Goal: Find specific page/section: Find specific page/section

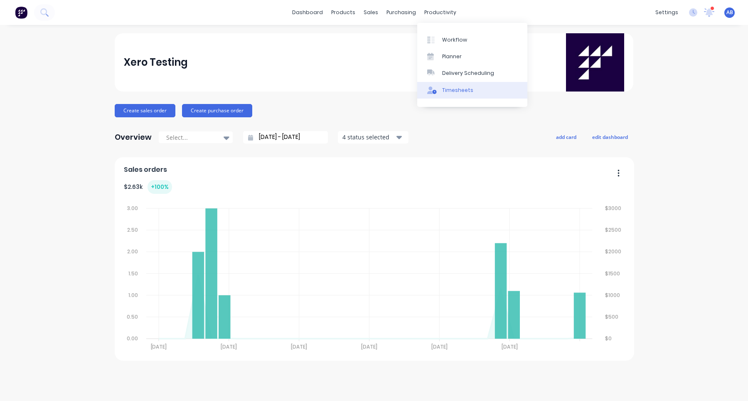
click at [459, 90] on div "Timesheets" at bounding box center [457, 89] width 31 height 7
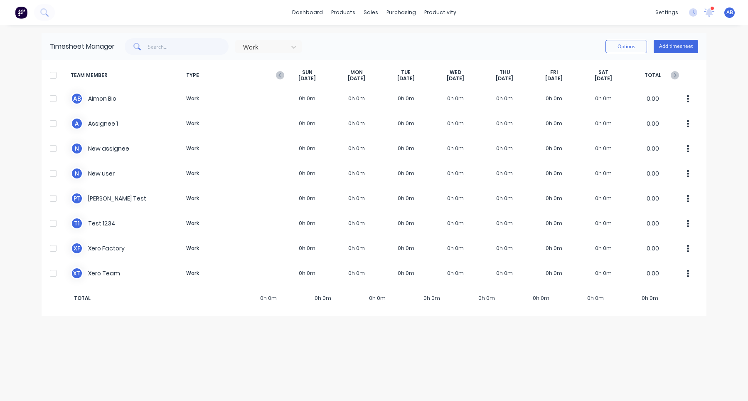
click at [342, 43] on div "Work Options Add timesheet" at bounding box center [406, 46] width 583 height 17
click at [280, 74] on icon "button" at bounding box center [279, 75] width 2 height 4
click at [679, 76] on div "TEAM MEMBER TYPE SUN Sep 21st MON Sep 22nd TUE Sep 23rd WED Sep 24th THU Sep 25…" at bounding box center [374, 75] width 665 height 21
click at [678, 76] on icon "button" at bounding box center [675, 75] width 8 height 8
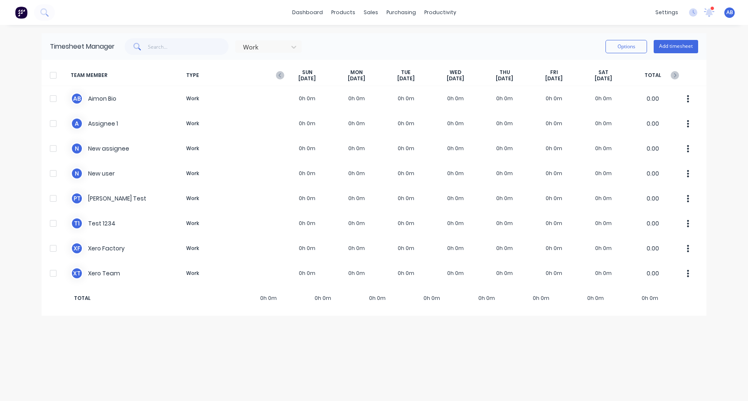
click at [284, 74] on div "SUN Oct 5th" at bounding box center [307, 75] width 49 height 13
click at [278, 74] on icon "button" at bounding box center [280, 75] width 8 height 8
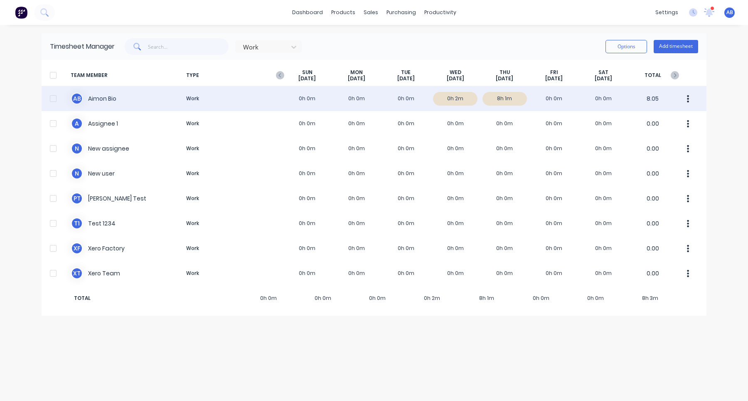
click at [365, 98] on div "A B Aimon Bio Work 0h 0m 0h 0m 0h 0m 0h 2m 8h 1m 0h 0m 0h 0m 8.05" at bounding box center [374, 98] width 665 height 25
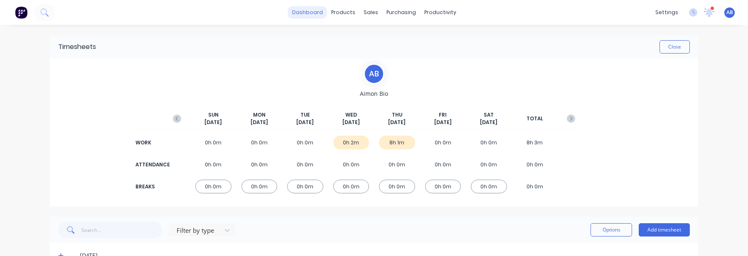
click at [315, 10] on link "dashboard" at bounding box center [307, 12] width 39 height 12
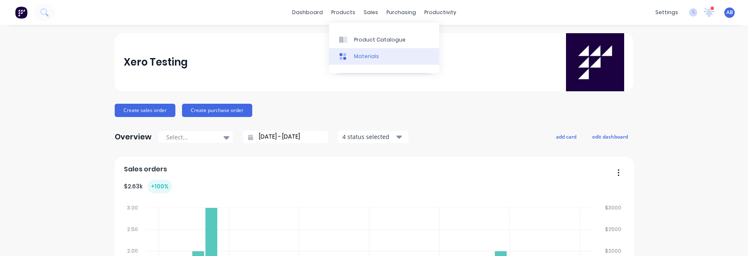
click at [359, 55] on div "Materials" at bounding box center [366, 56] width 25 height 7
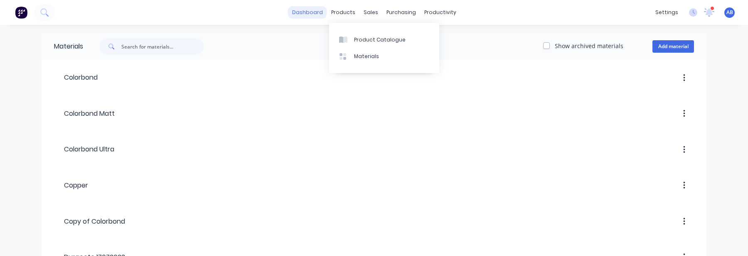
click at [311, 16] on link "dashboard" at bounding box center [307, 12] width 39 height 12
